Goal: Task Accomplishment & Management: Manage account settings

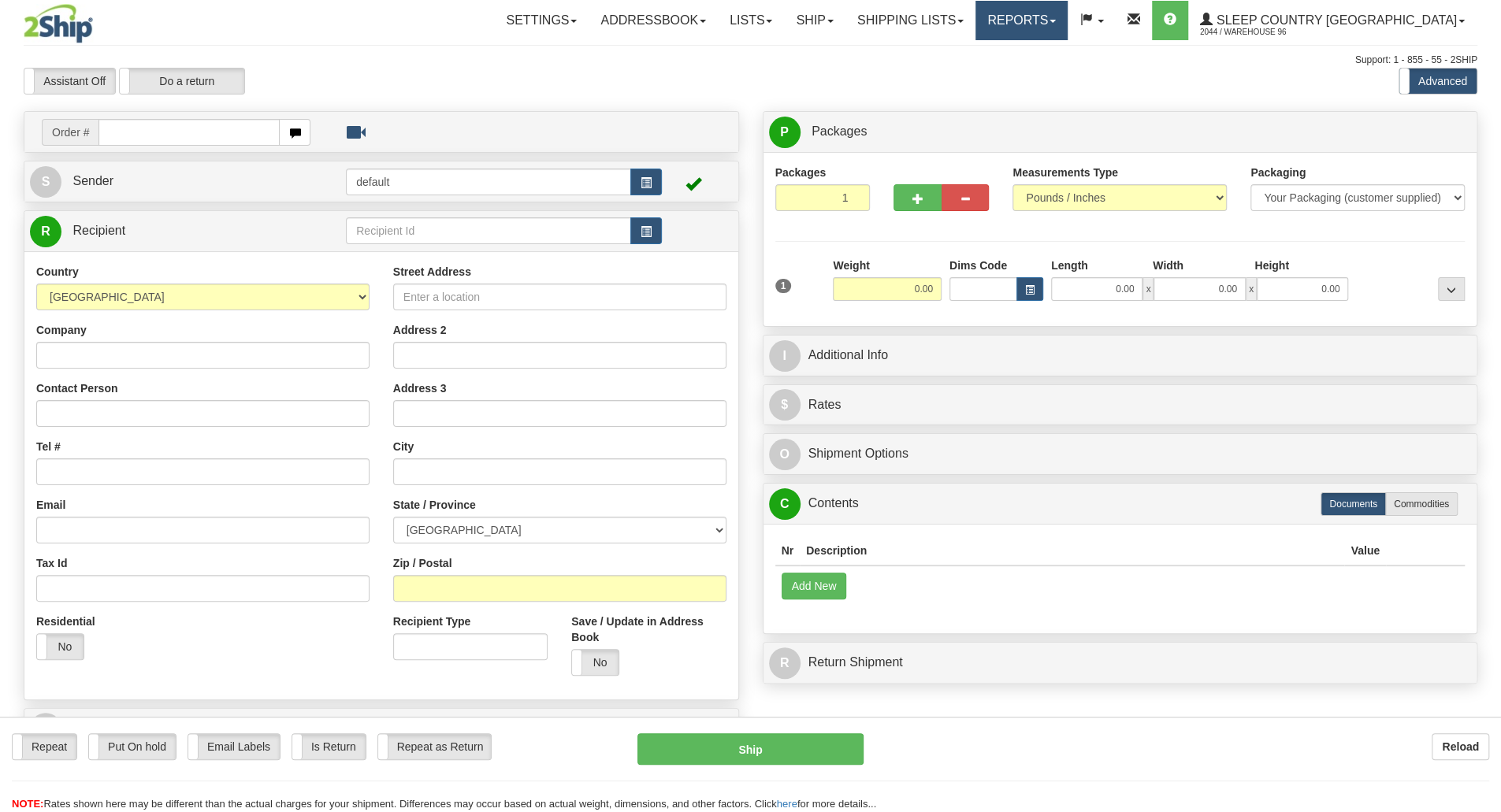
click at [1068, 30] on link "Reports" at bounding box center [1021, 20] width 92 height 39
click at [588, 27] on link "Settings" at bounding box center [540, 20] width 95 height 39
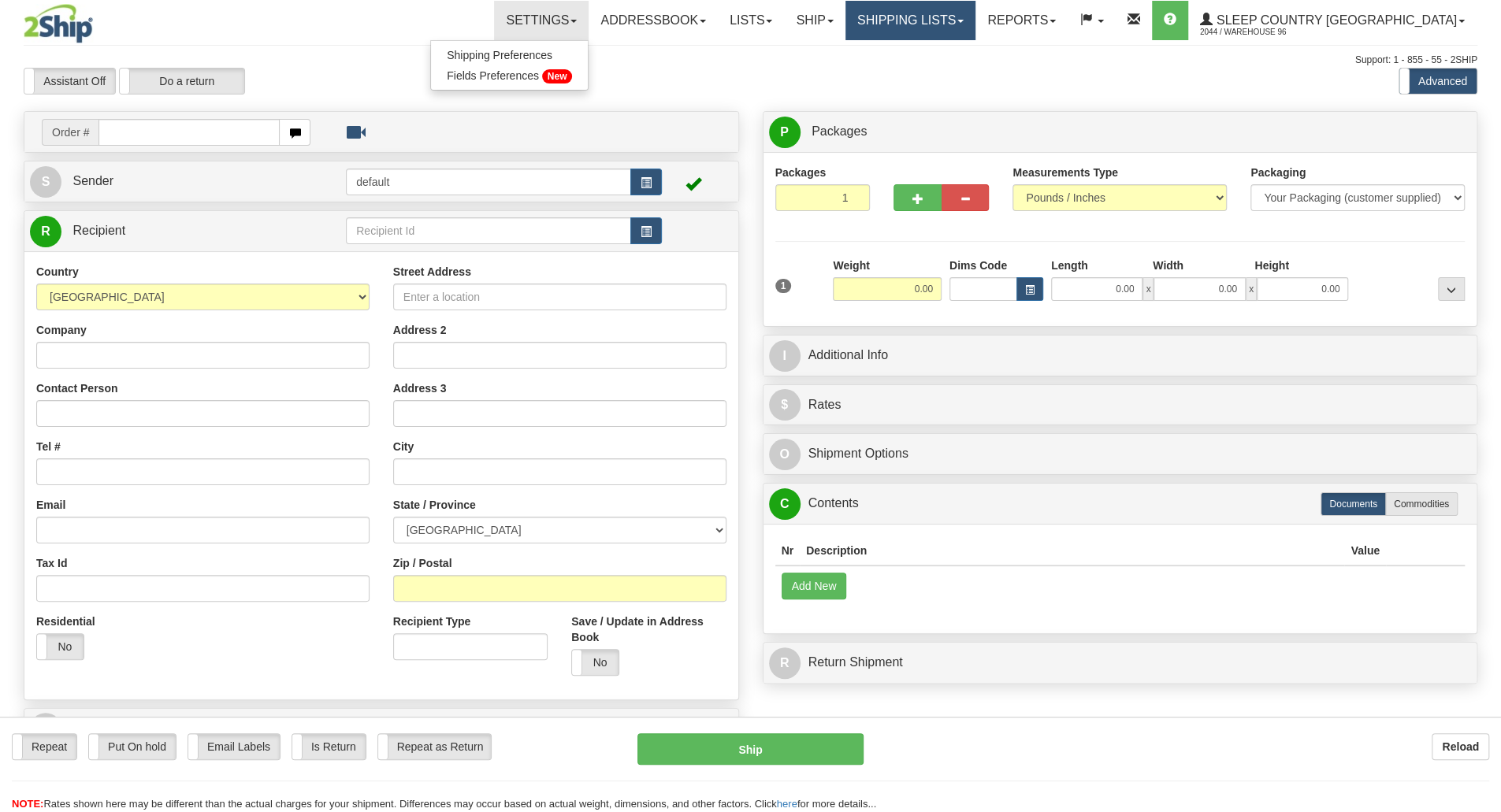
click at [975, 27] on link "Shipping lists" at bounding box center [910, 20] width 130 height 39
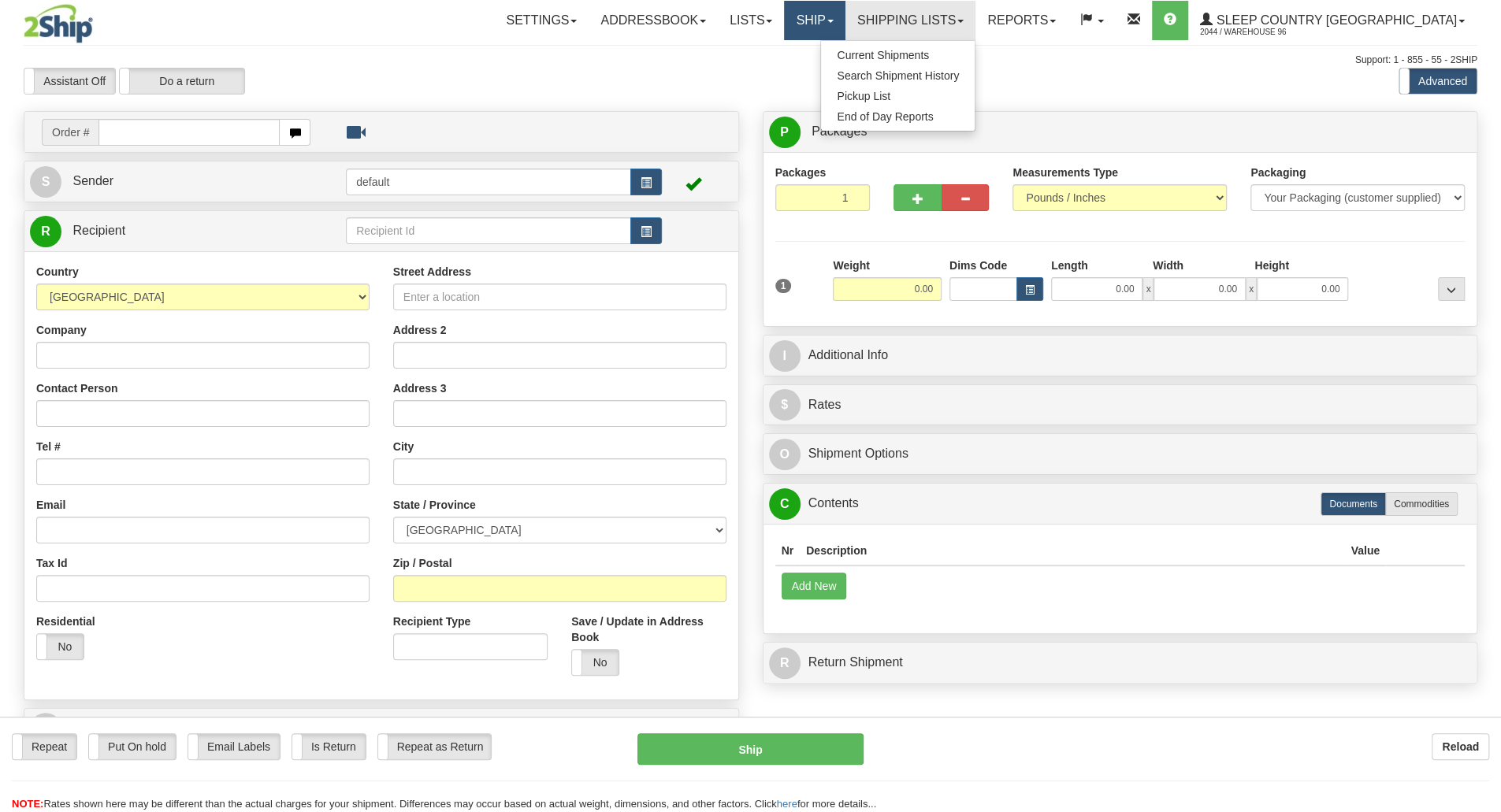
click at [845, 14] on link "Ship" at bounding box center [814, 20] width 61 height 39
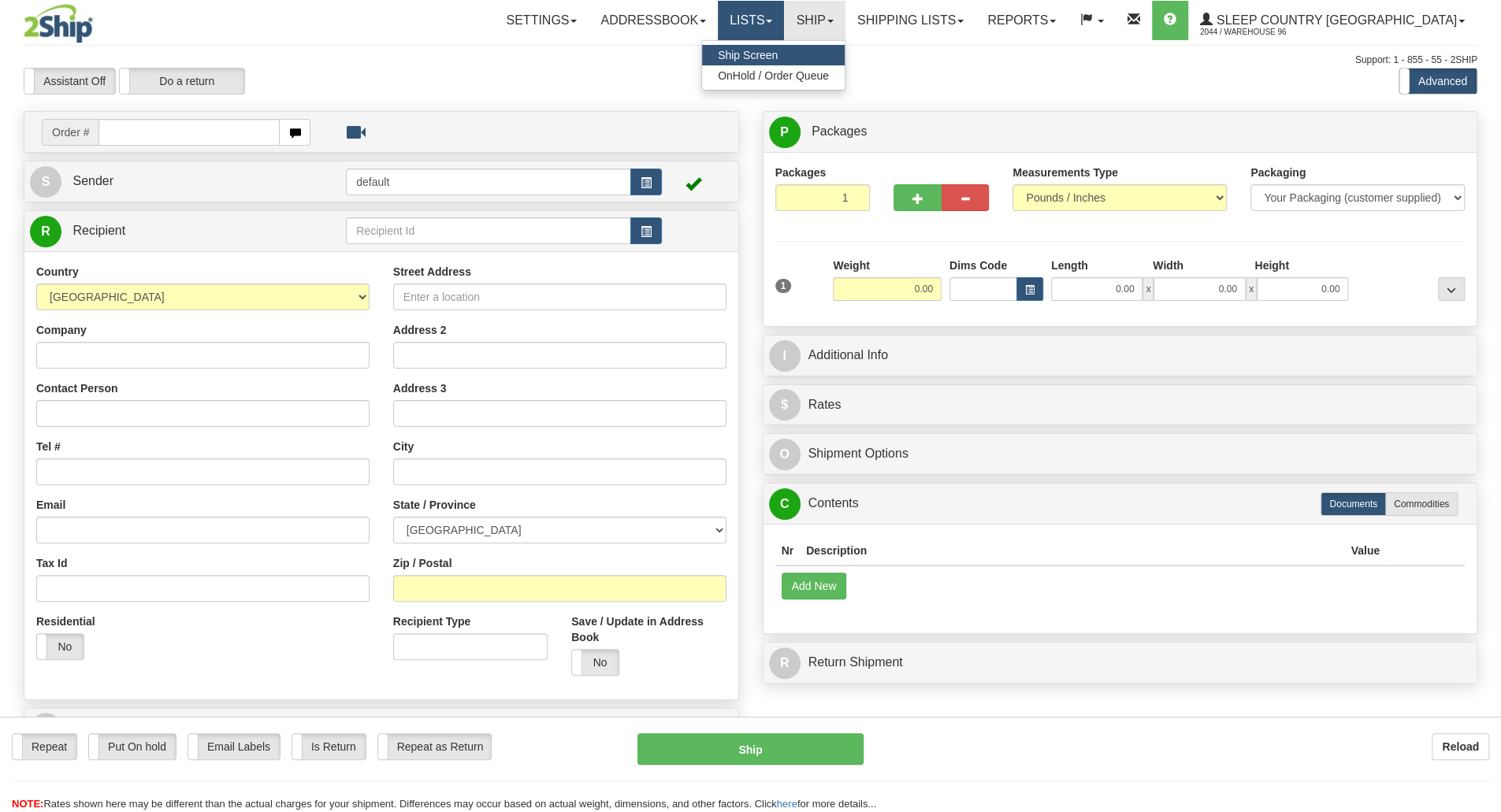
click at [784, 17] on link "Lists" at bounding box center [750, 20] width 66 height 39
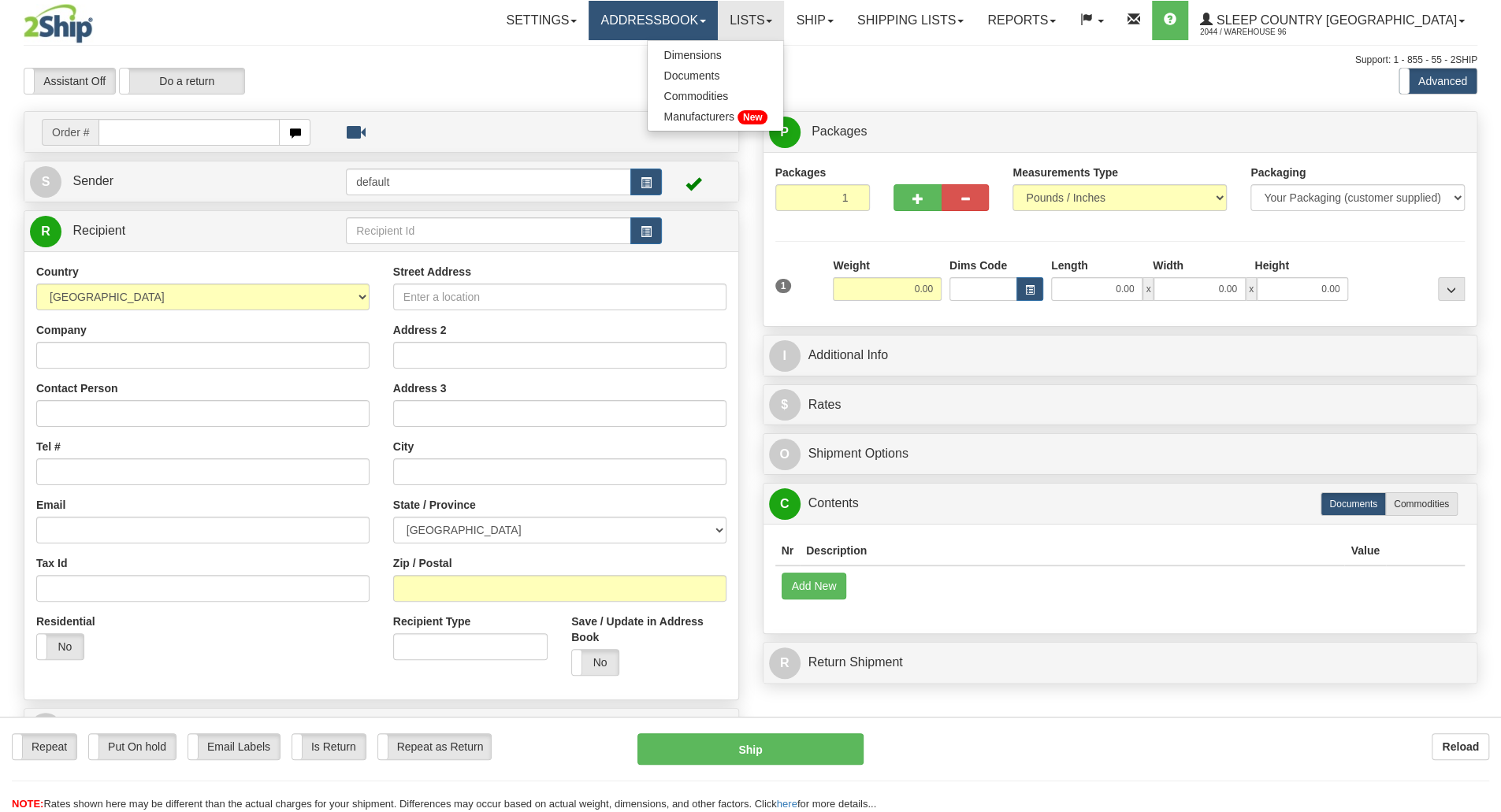
click at [717, 13] on link "Addressbook" at bounding box center [652, 20] width 129 height 39
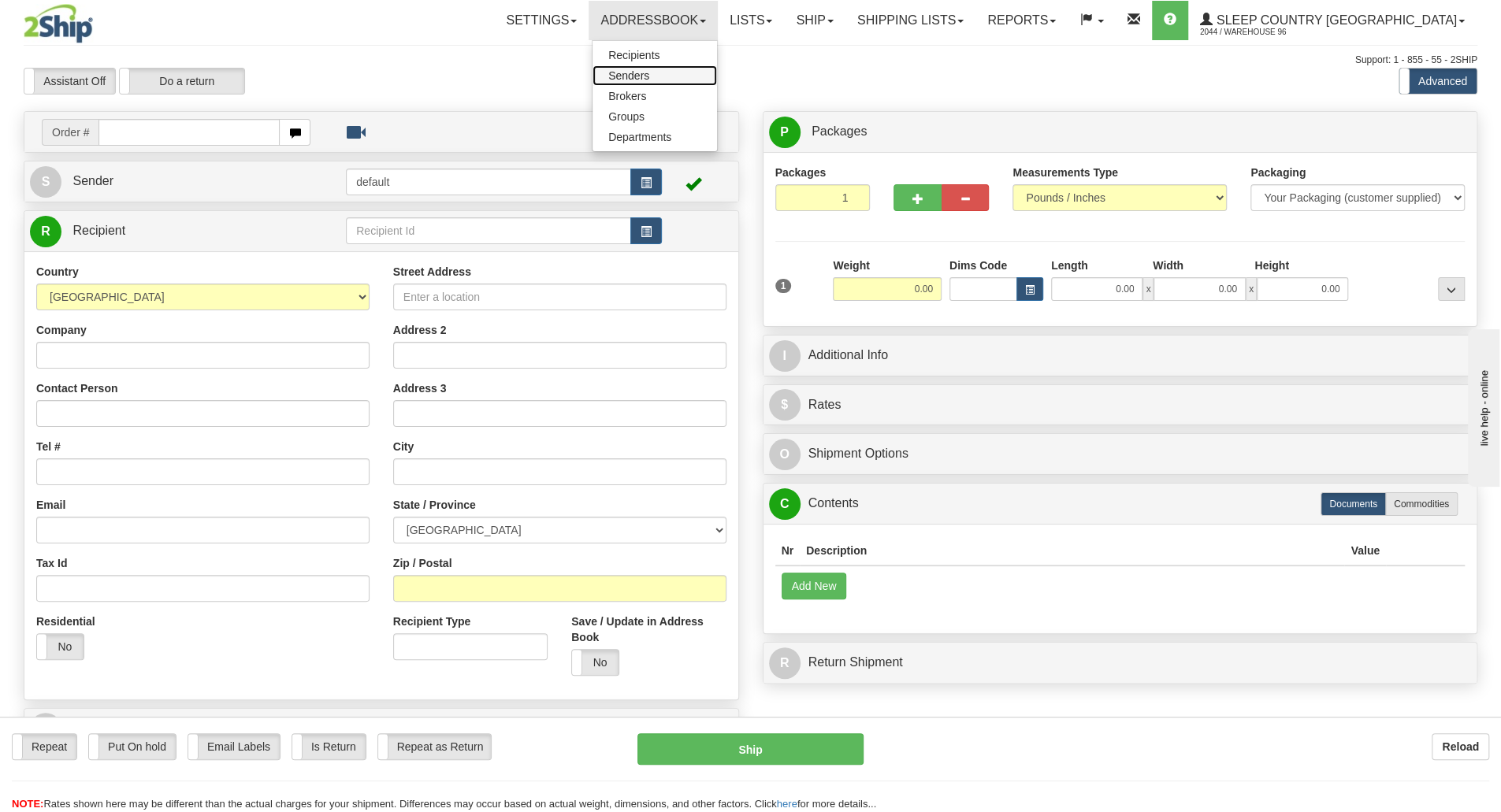
click at [717, 70] on link "Senders" at bounding box center [655, 75] width 125 height 20
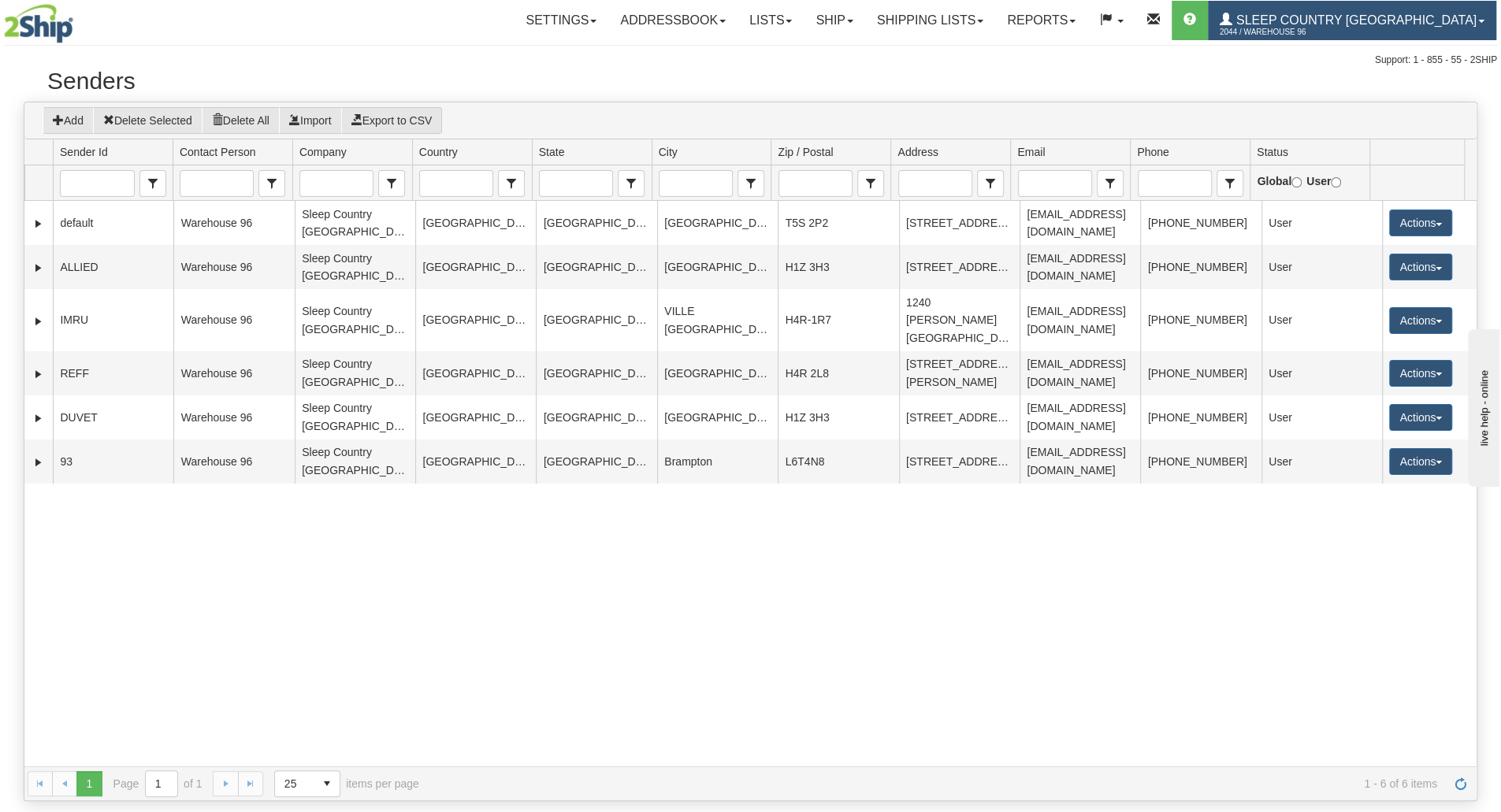
click at [1441, 27] on span "Sleep Country [GEOGRAPHIC_DATA]" at bounding box center [1354, 20] width 244 height 14
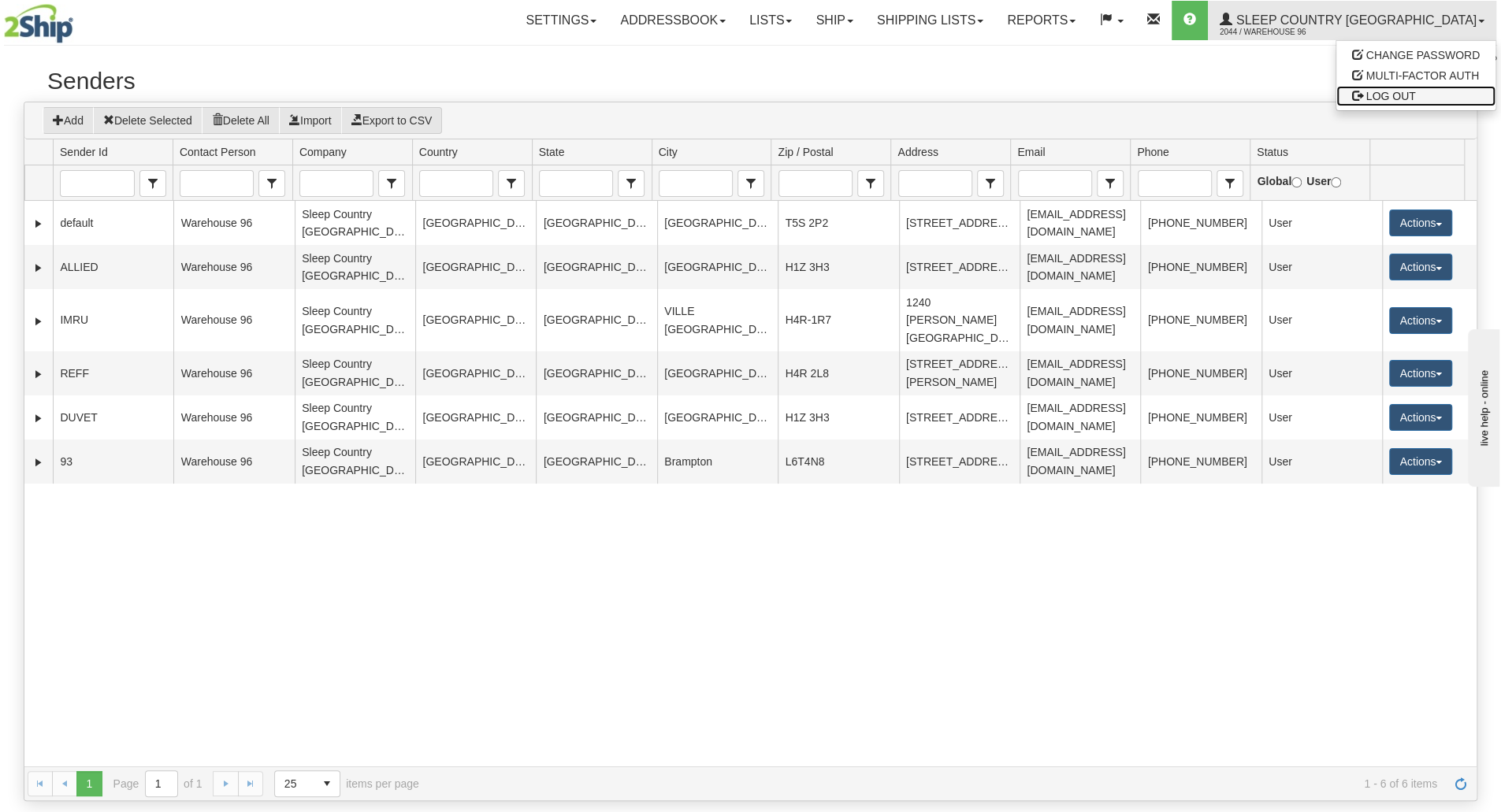
click at [1386, 102] on link "LOG OUT" at bounding box center [1415, 96] width 159 height 20
